Goal: Information Seeking & Learning: Learn about a topic

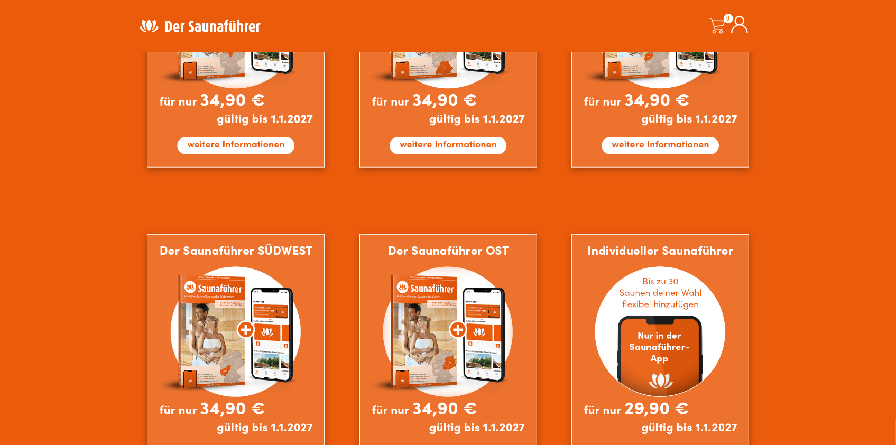
scroll to position [793, 0]
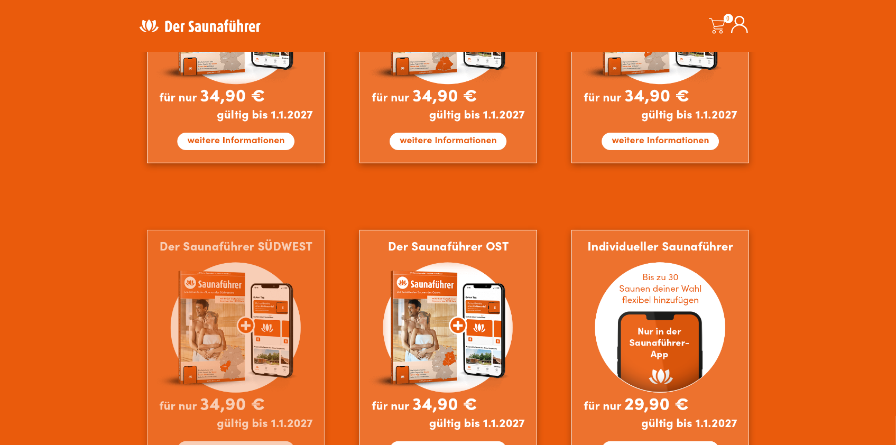
click at [300, 271] on img at bounding box center [236, 350] width 178 height 241
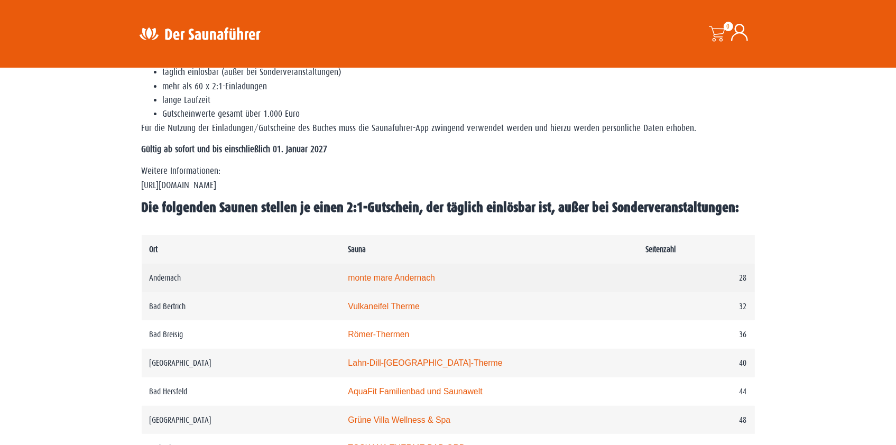
scroll to position [423, 0]
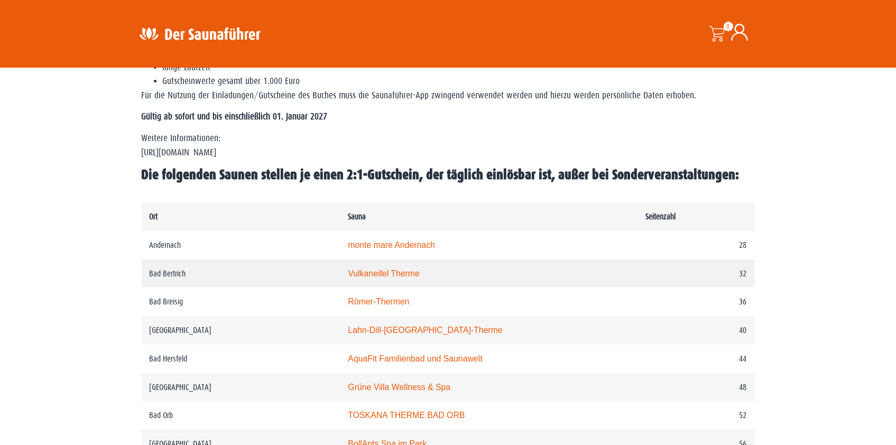
click at [368, 274] on link "Vulkaneifel Therme" at bounding box center [384, 273] width 72 height 9
